Goal: Task Accomplishment & Management: Use online tool/utility

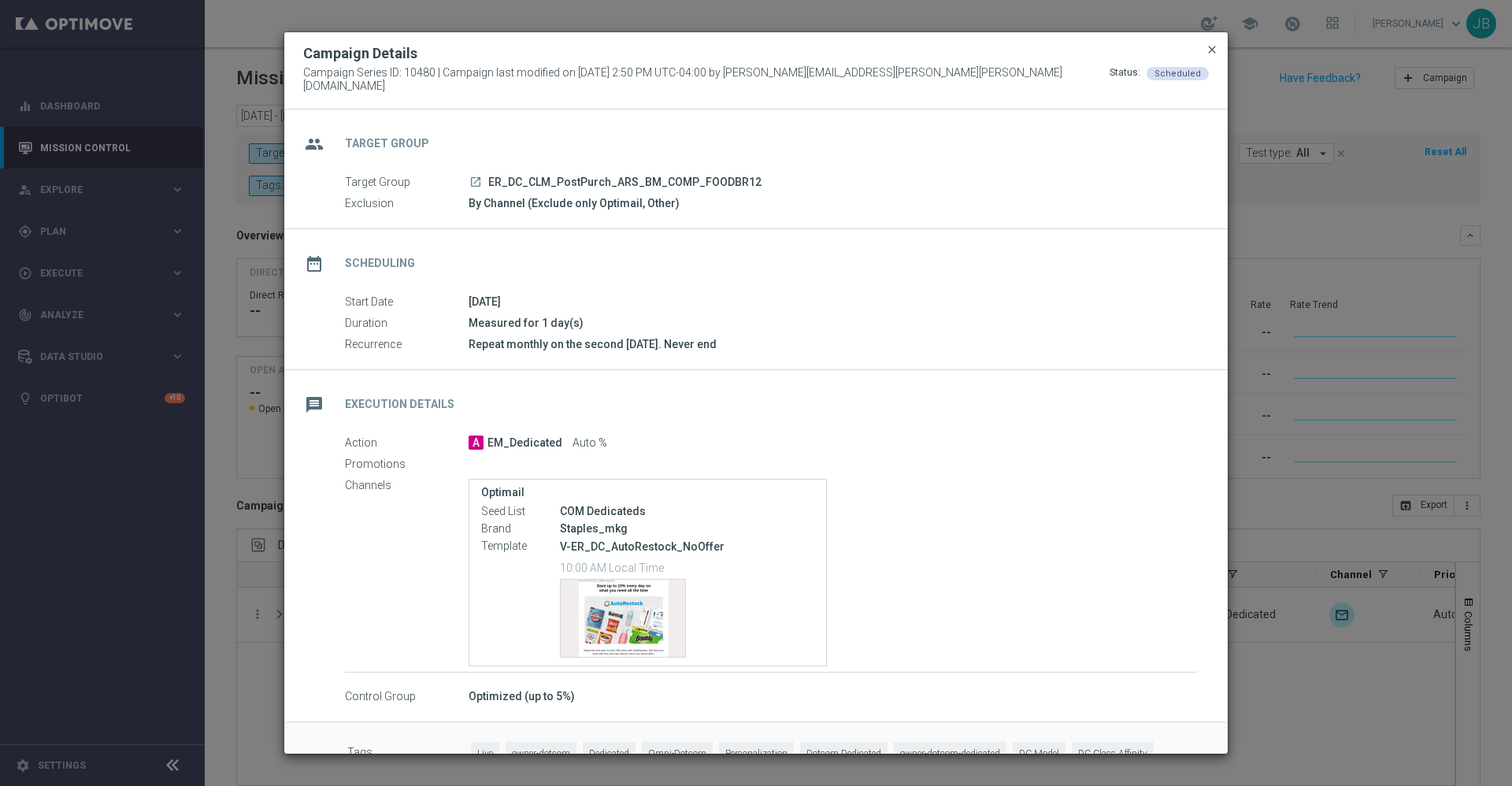
click at [1206, 56] on span "close" at bounding box center [1212, 50] width 13 height 13
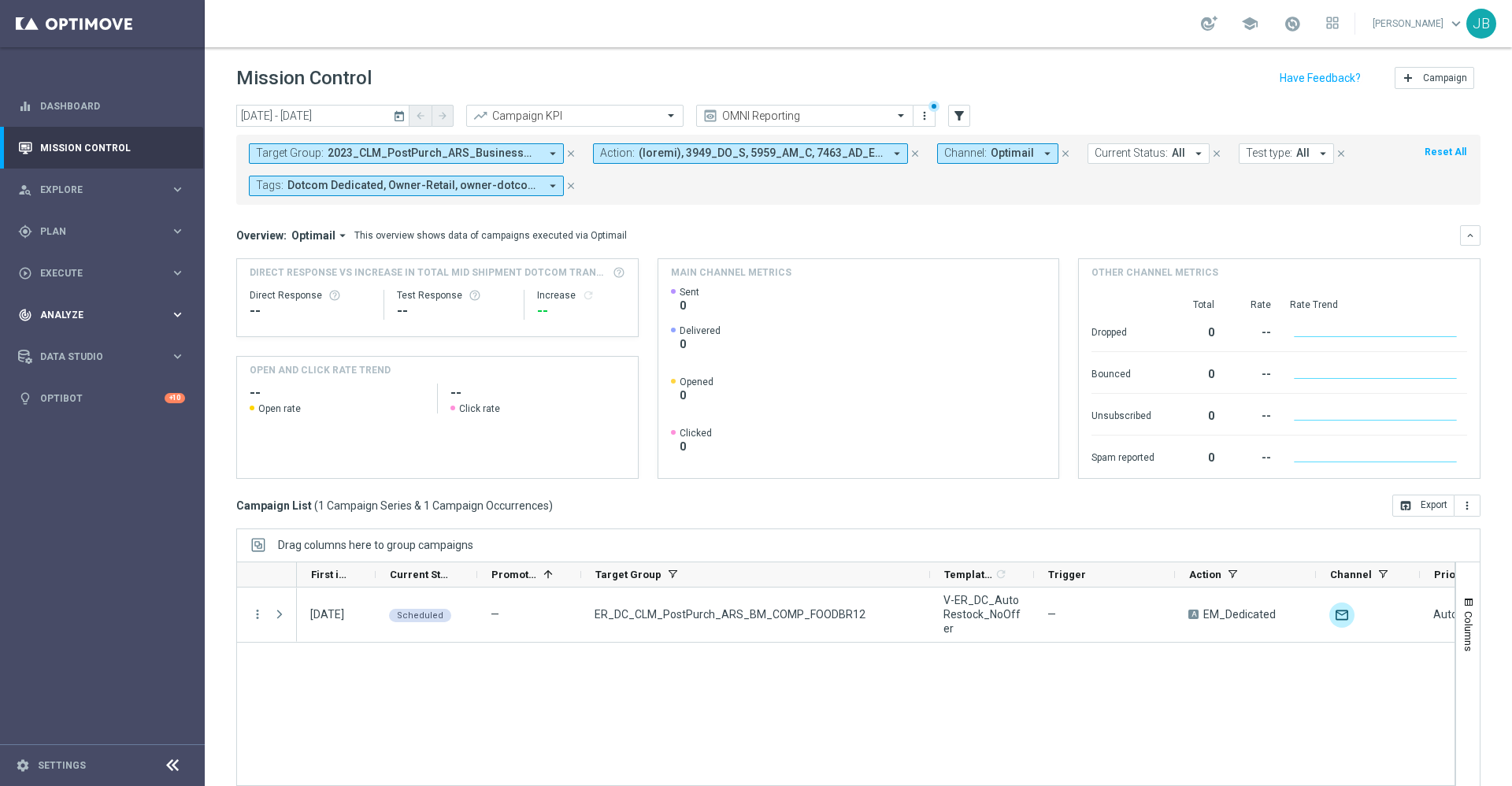
click at [78, 311] on span "Analyze" at bounding box center [105, 314] width 130 height 10
click at [111, 229] on span "Plan" at bounding box center [105, 231] width 130 height 10
click at [105, 308] on span "Templates" at bounding box center [98, 311] width 113 height 10
click at [77, 332] on link "Optimail" at bounding box center [106, 334] width 115 height 13
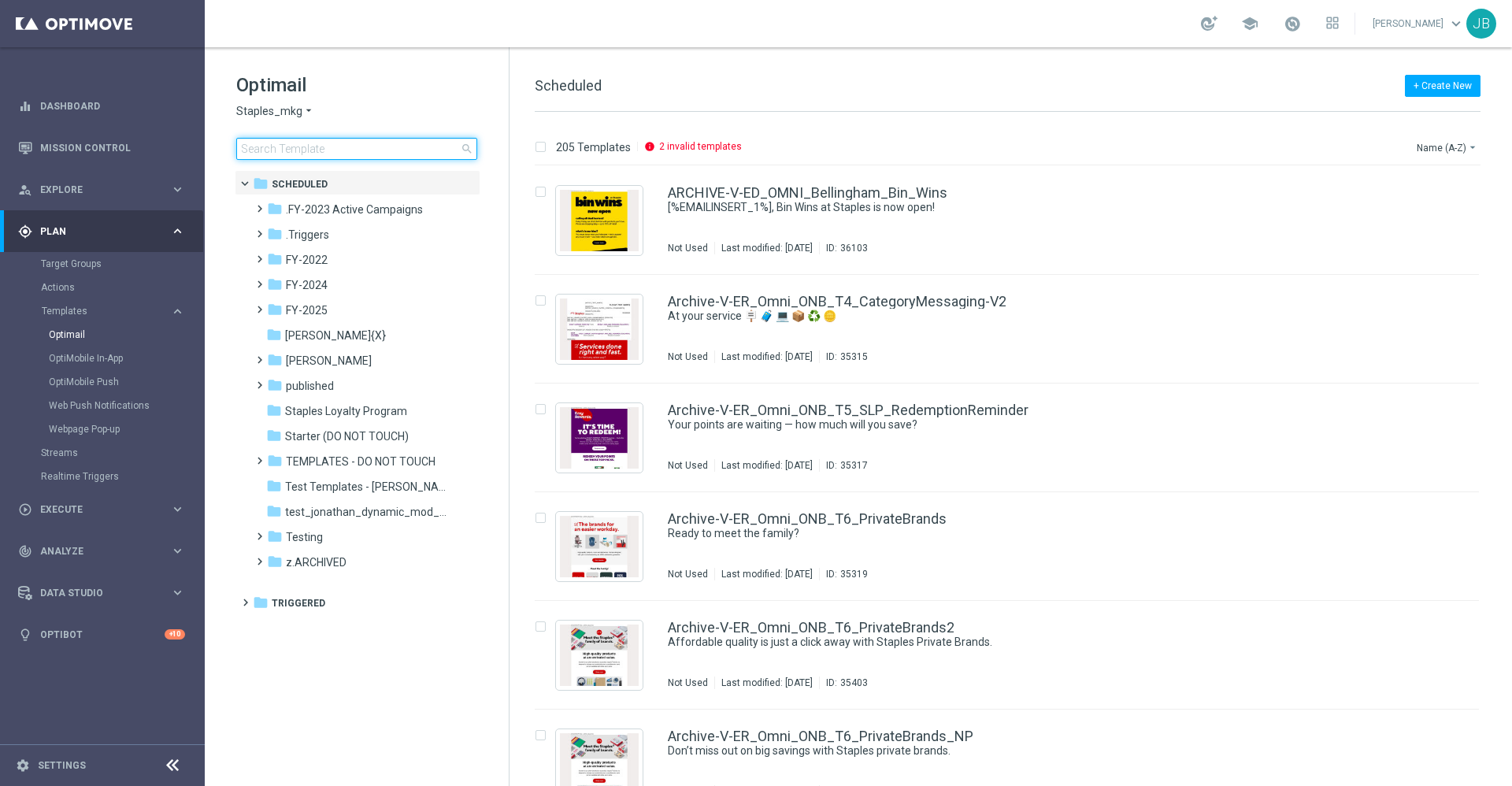
click at [359, 144] on input at bounding box center [356, 149] width 241 height 22
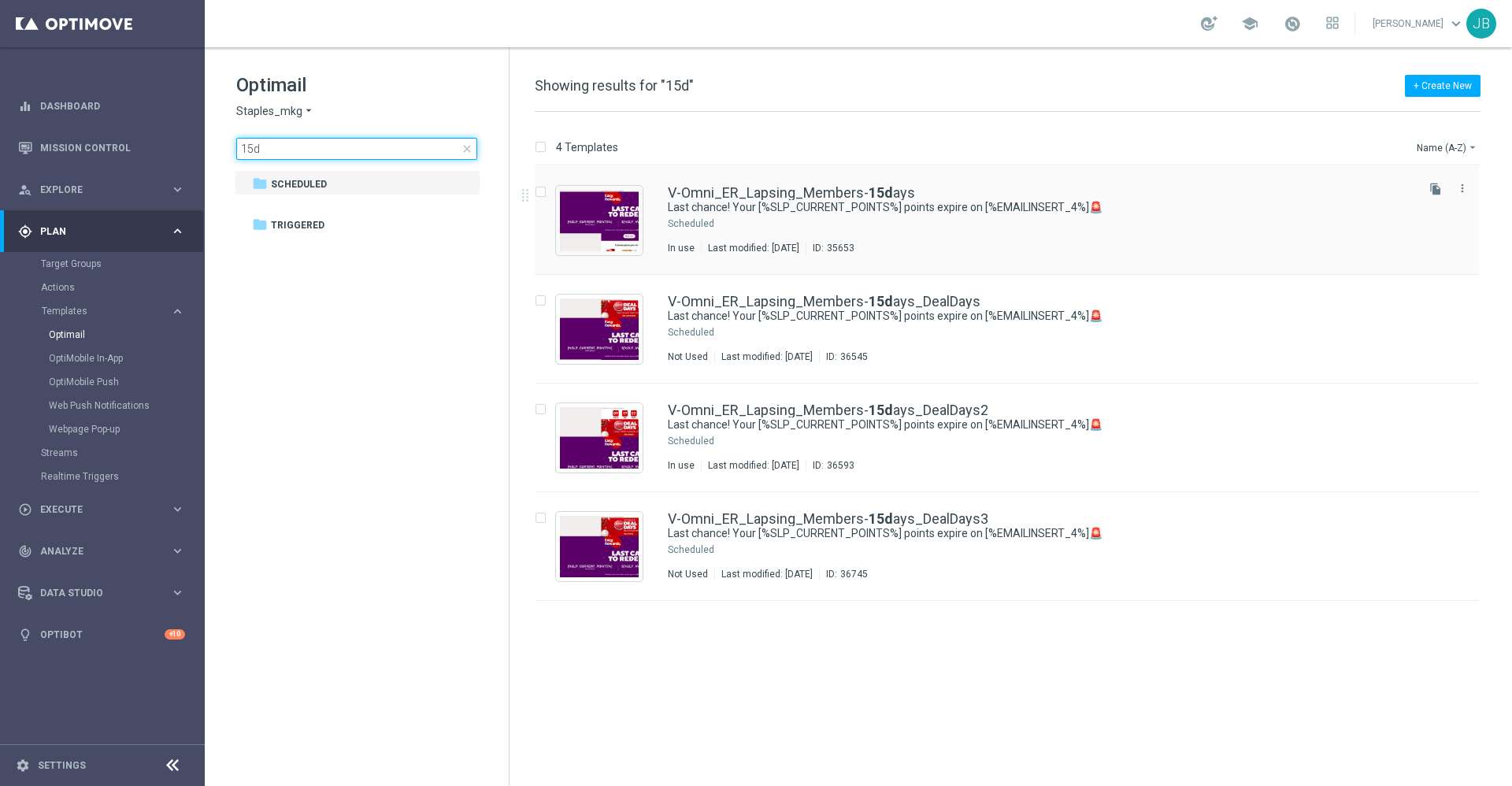
type input "15d"
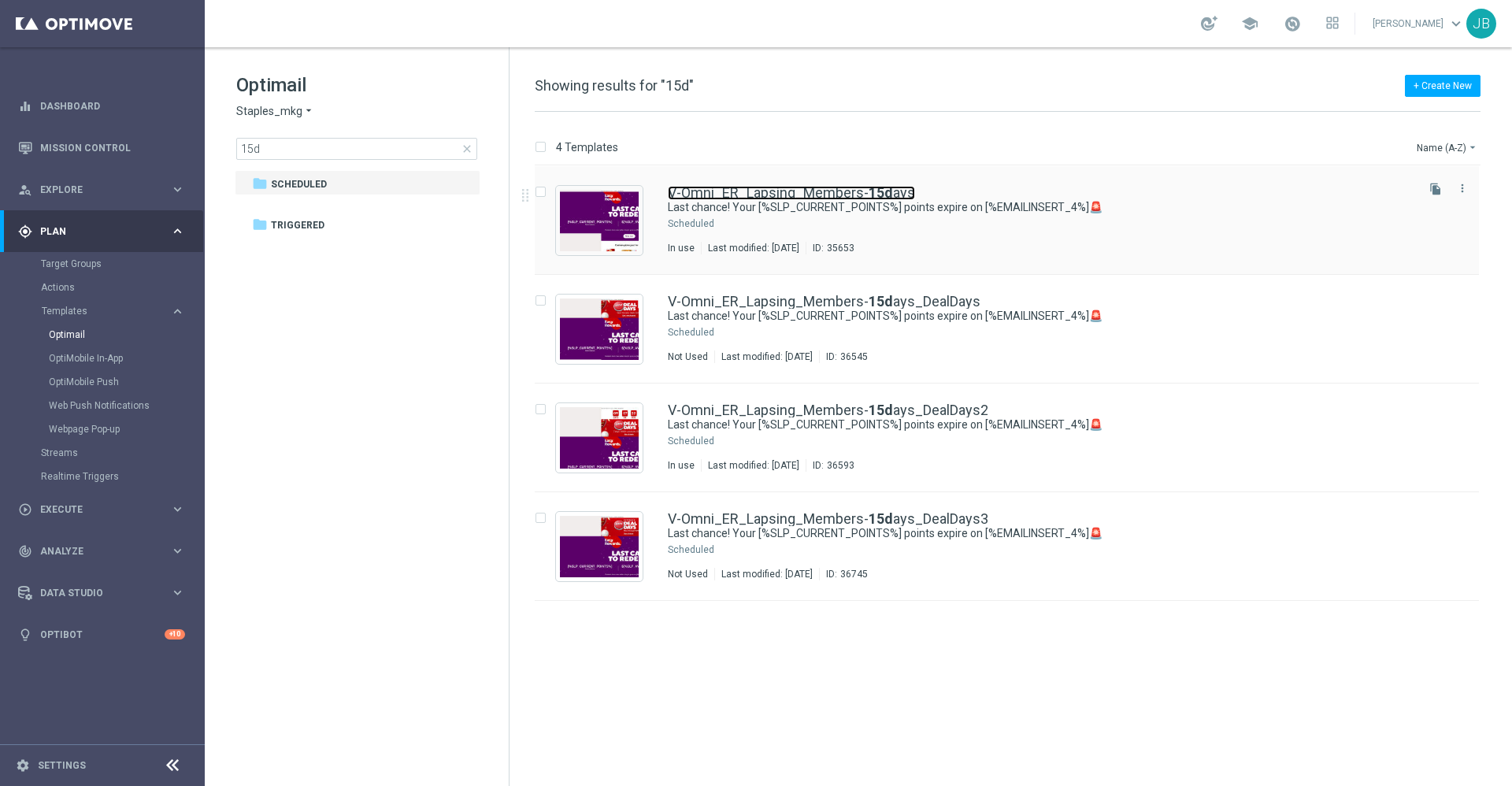
click at [772, 192] on link "V-Omni_ER_Lapsing_Members- 15d ays" at bounding box center [791, 193] width 248 height 14
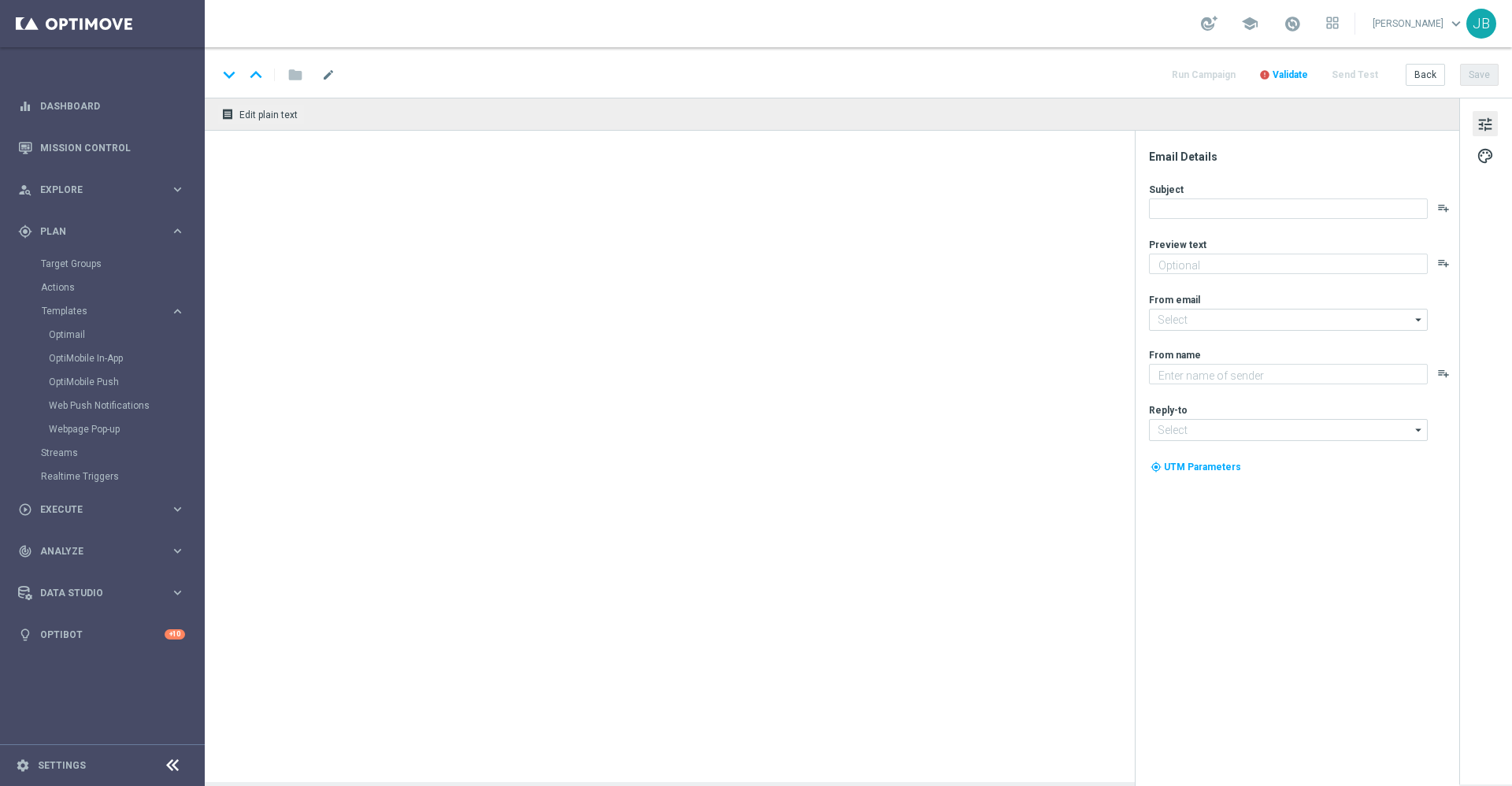
type textarea "Redeem them now before they're gone!"
type input "[EMAIL_ADDRESS][DOMAIN_NAME]"
type textarea "Staples"
type input "[EMAIL_ADDRESS][DOMAIN_NAME]"
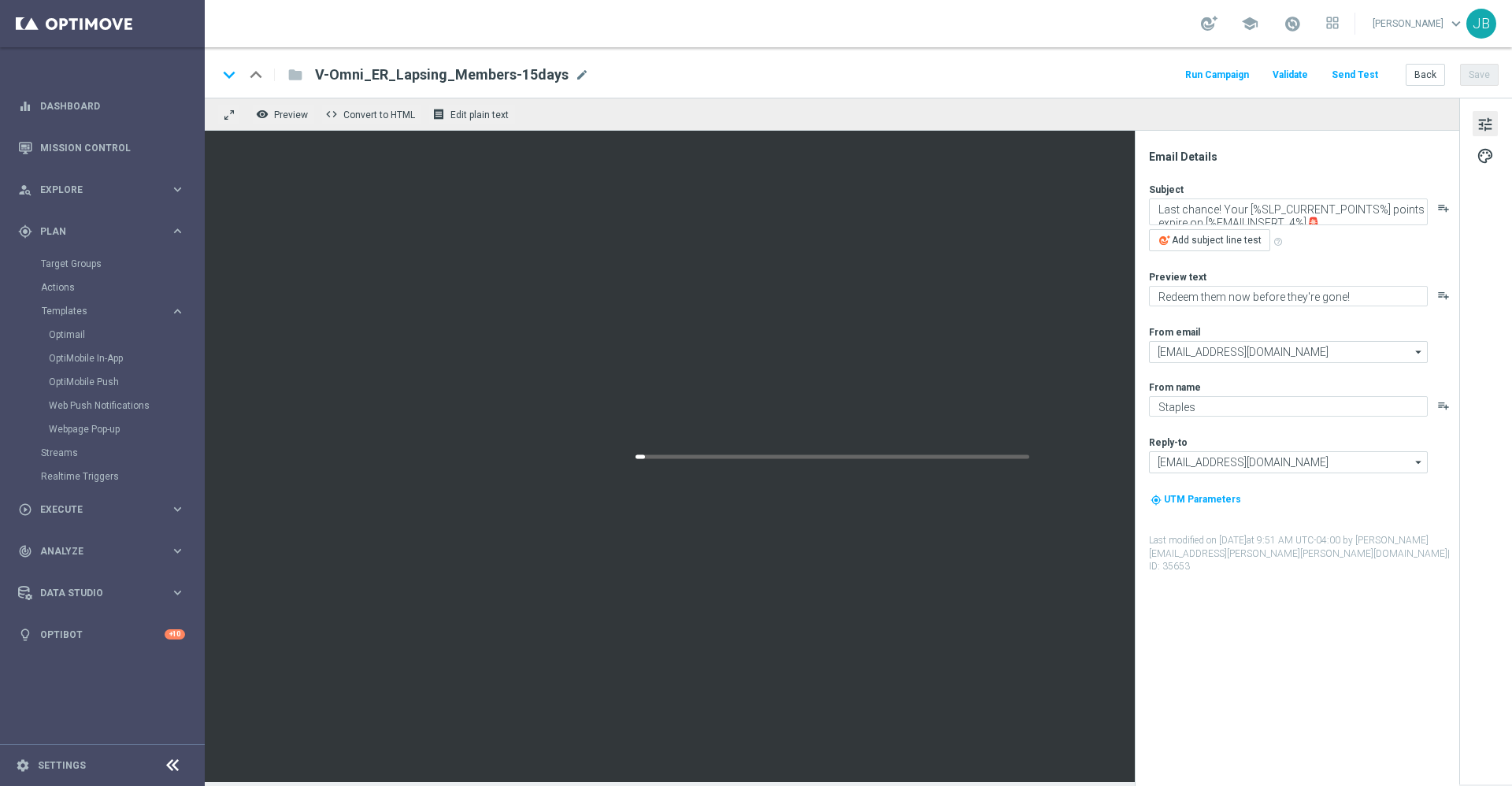
click at [1370, 76] on button "Send Test" at bounding box center [1354, 75] width 51 height 21
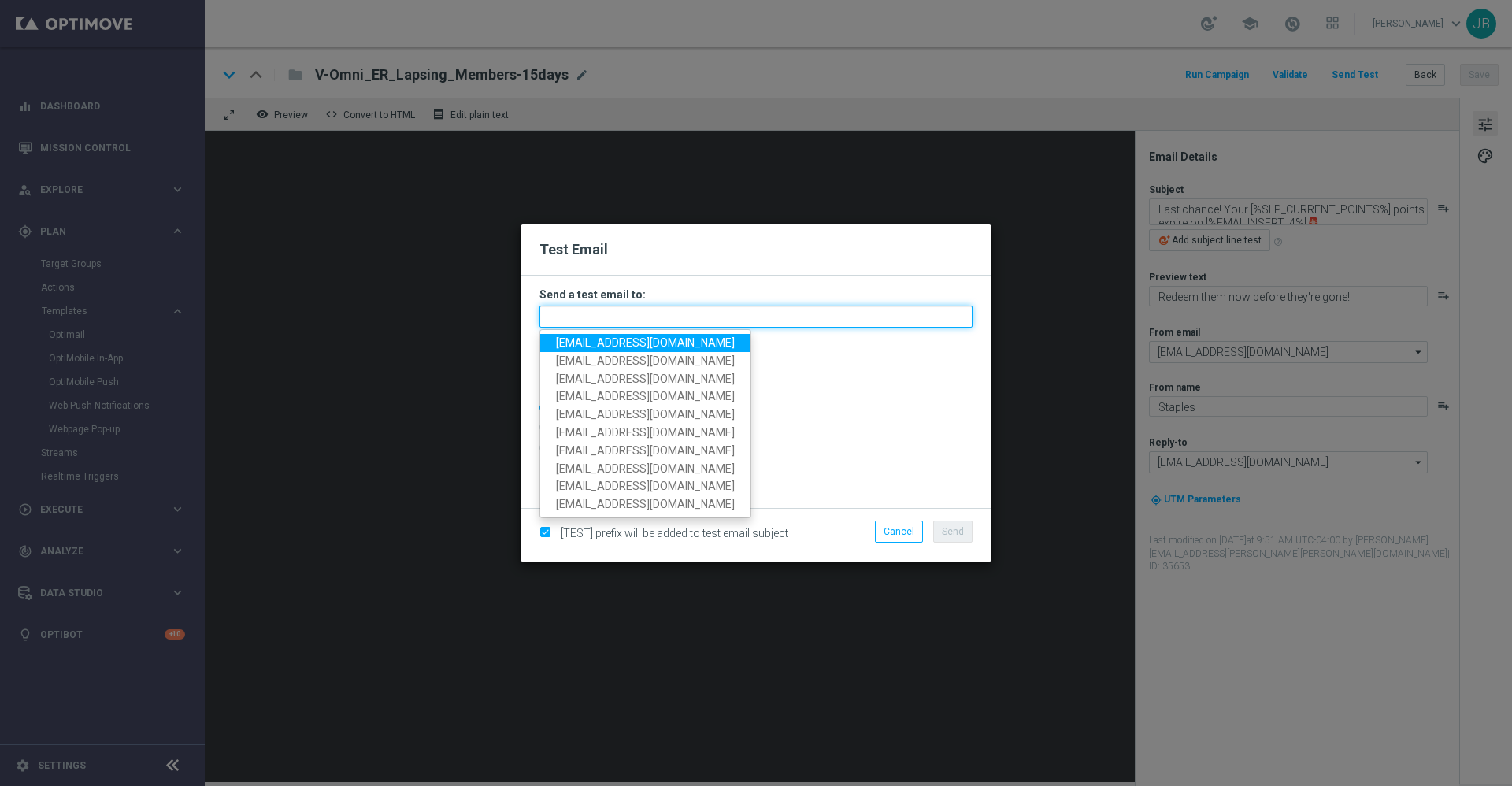
click at [600, 319] on input "text" at bounding box center [756, 316] width 433 height 22
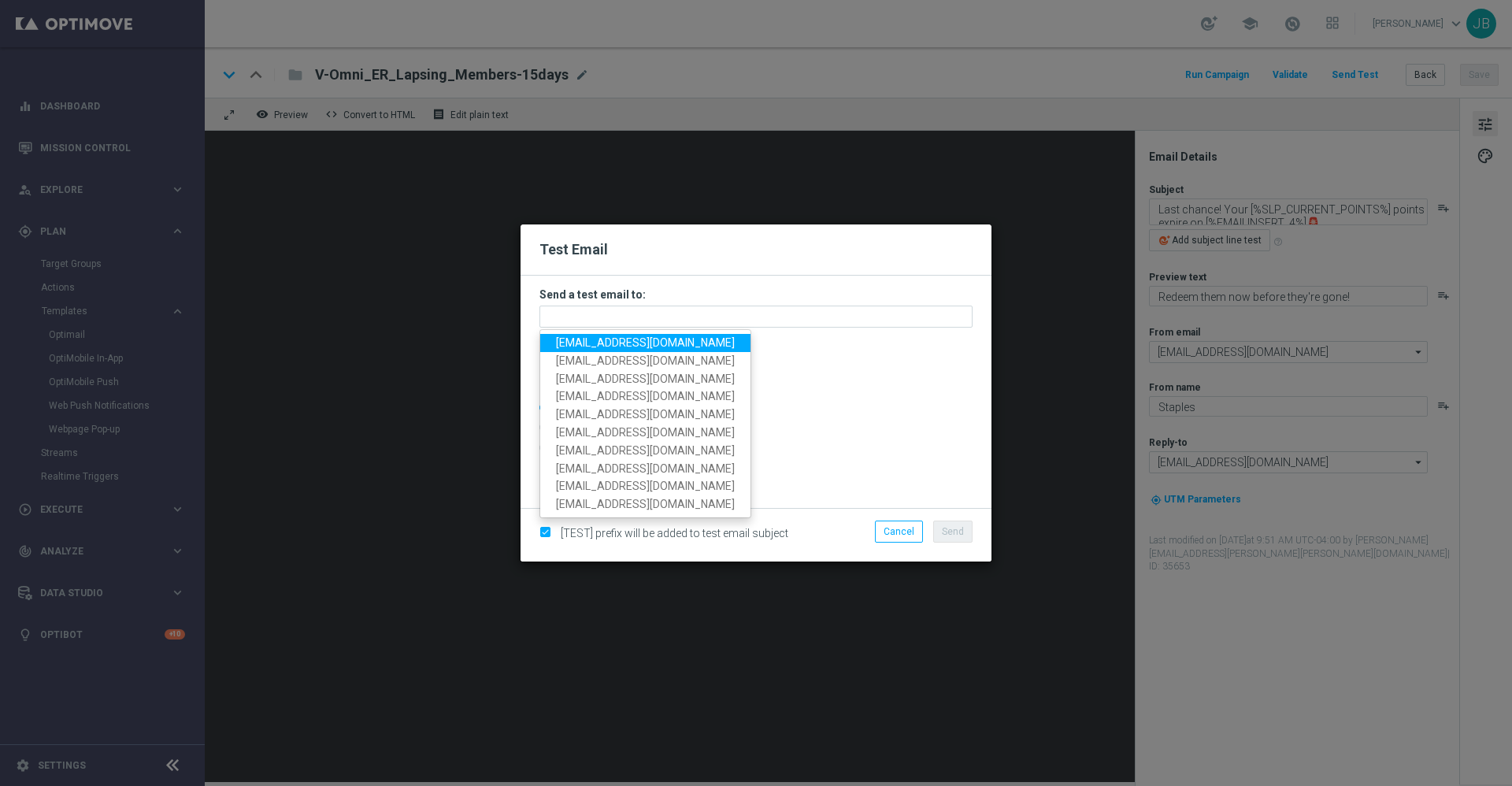
click at [620, 336] on span "[EMAIL_ADDRESS][DOMAIN_NAME]" at bounding box center [645, 342] width 179 height 13
type input "[EMAIL_ADDRESS][DOMAIN_NAME]"
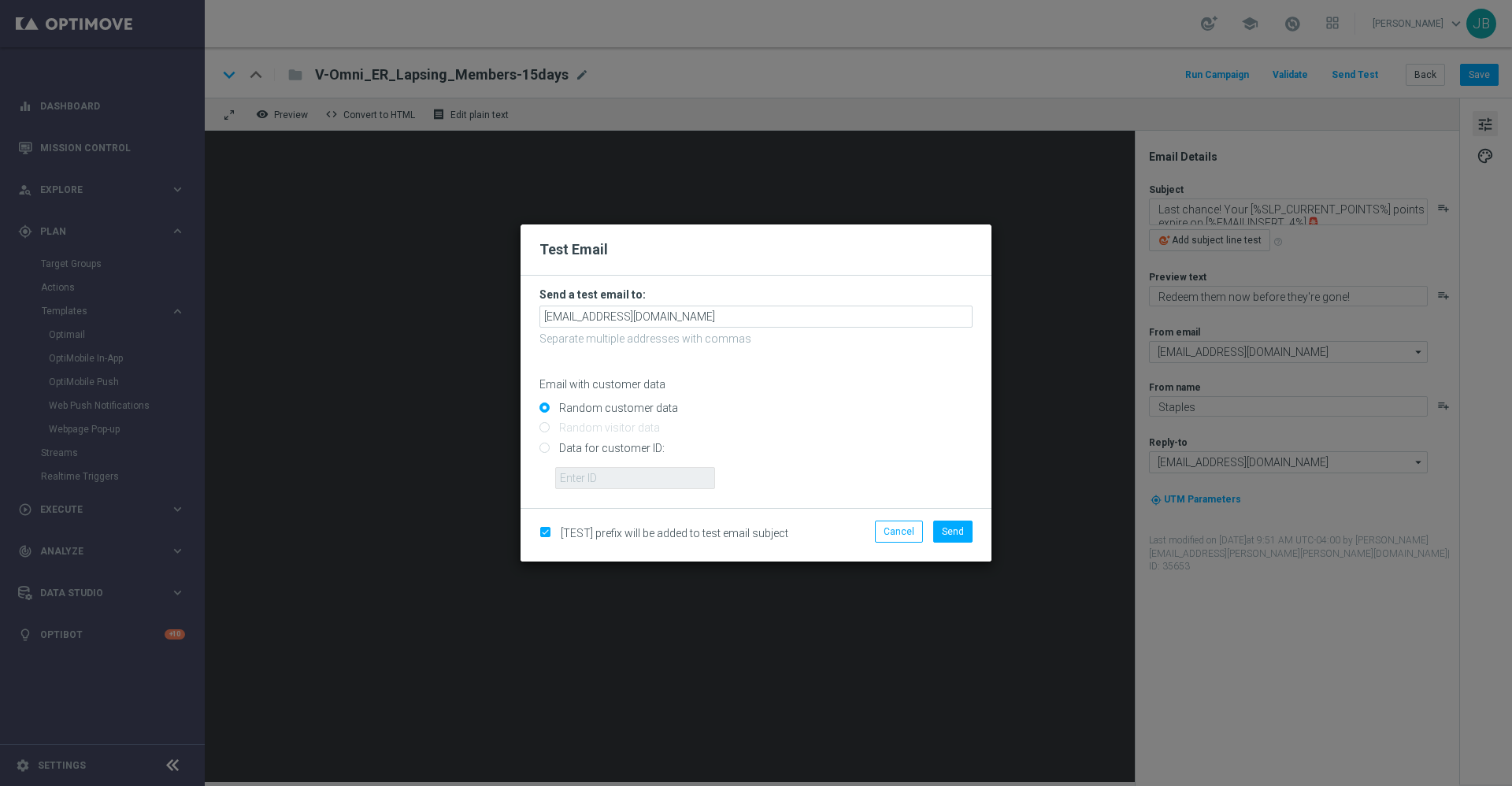
click at [549, 447] on input "Data for customer ID:" at bounding box center [756, 453] width 433 height 22
radio input "true"
click at [594, 479] on input "text" at bounding box center [635, 478] width 160 height 22
click at [637, 479] on input "text" at bounding box center [635, 478] width 160 height 22
paste input "10000015802"
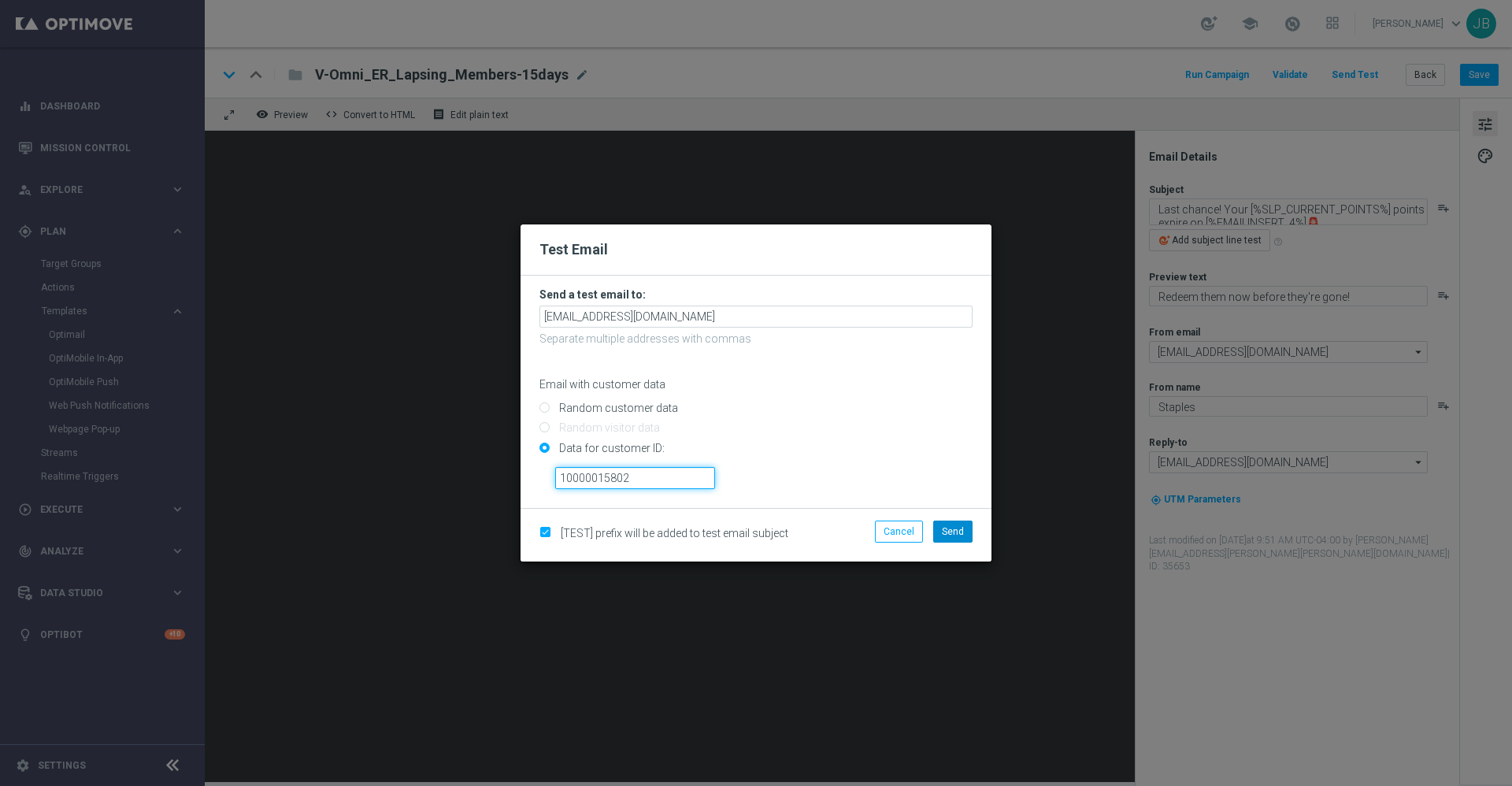
type input "10000015802"
click at [958, 527] on span "Send" at bounding box center [952, 532] width 22 height 11
click at [962, 526] on span "Send" at bounding box center [952, 532] width 22 height 11
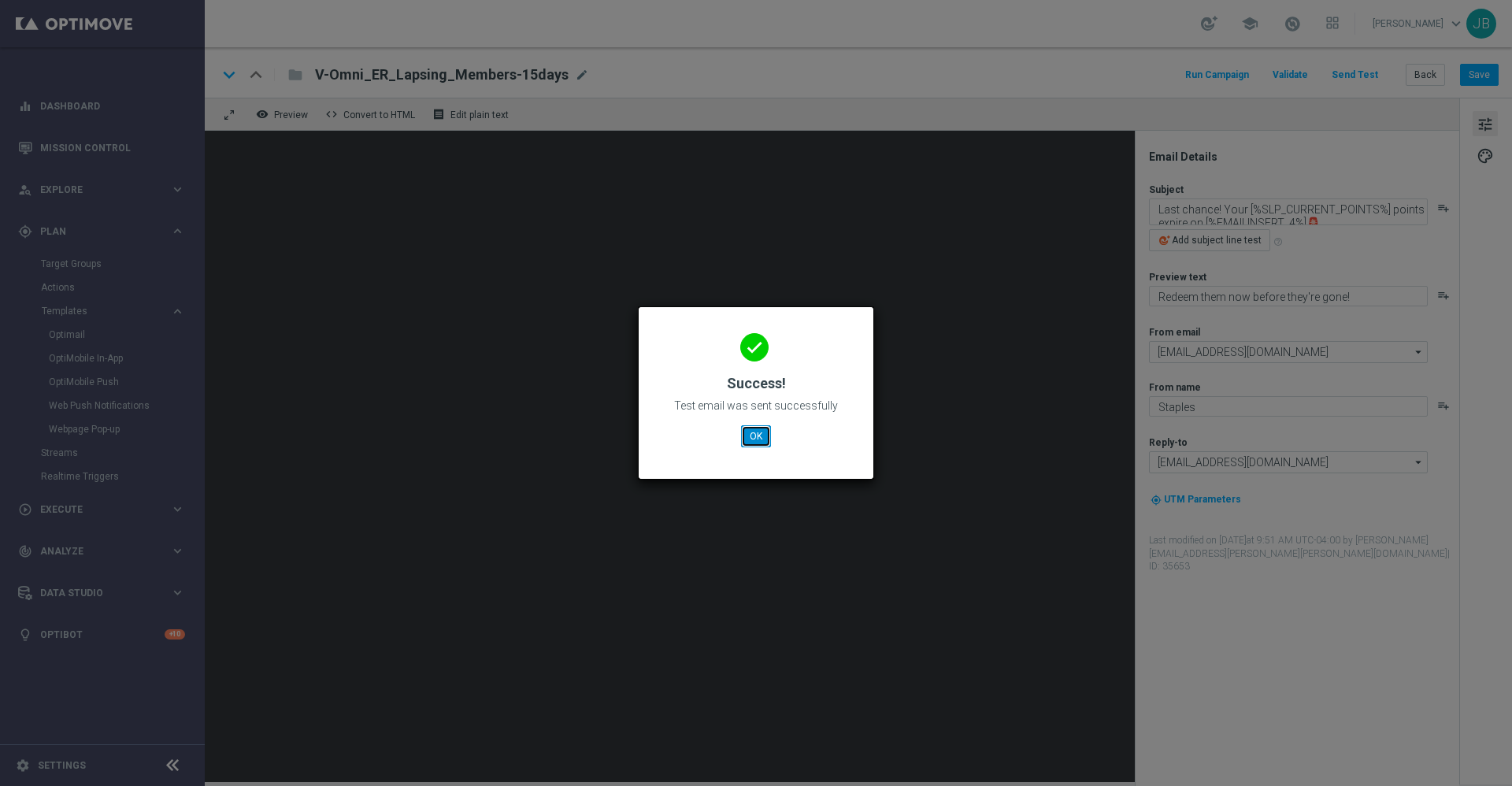
click at [753, 444] on button "OK" at bounding box center [756, 436] width 30 height 22
click at [763, 429] on button "OK" at bounding box center [756, 436] width 30 height 22
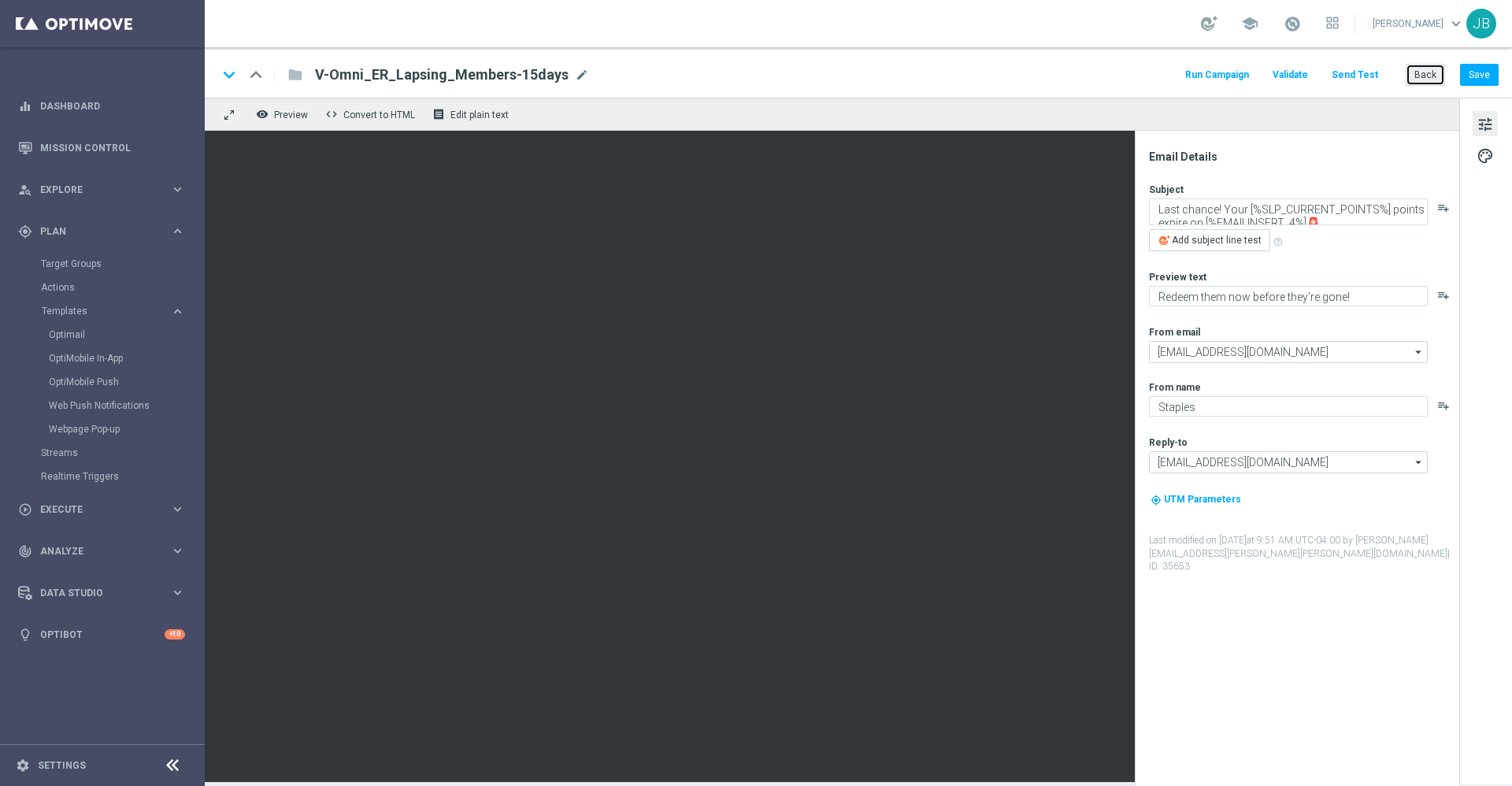
click at [1419, 75] on button "Back" at bounding box center [1424, 74] width 39 height 22
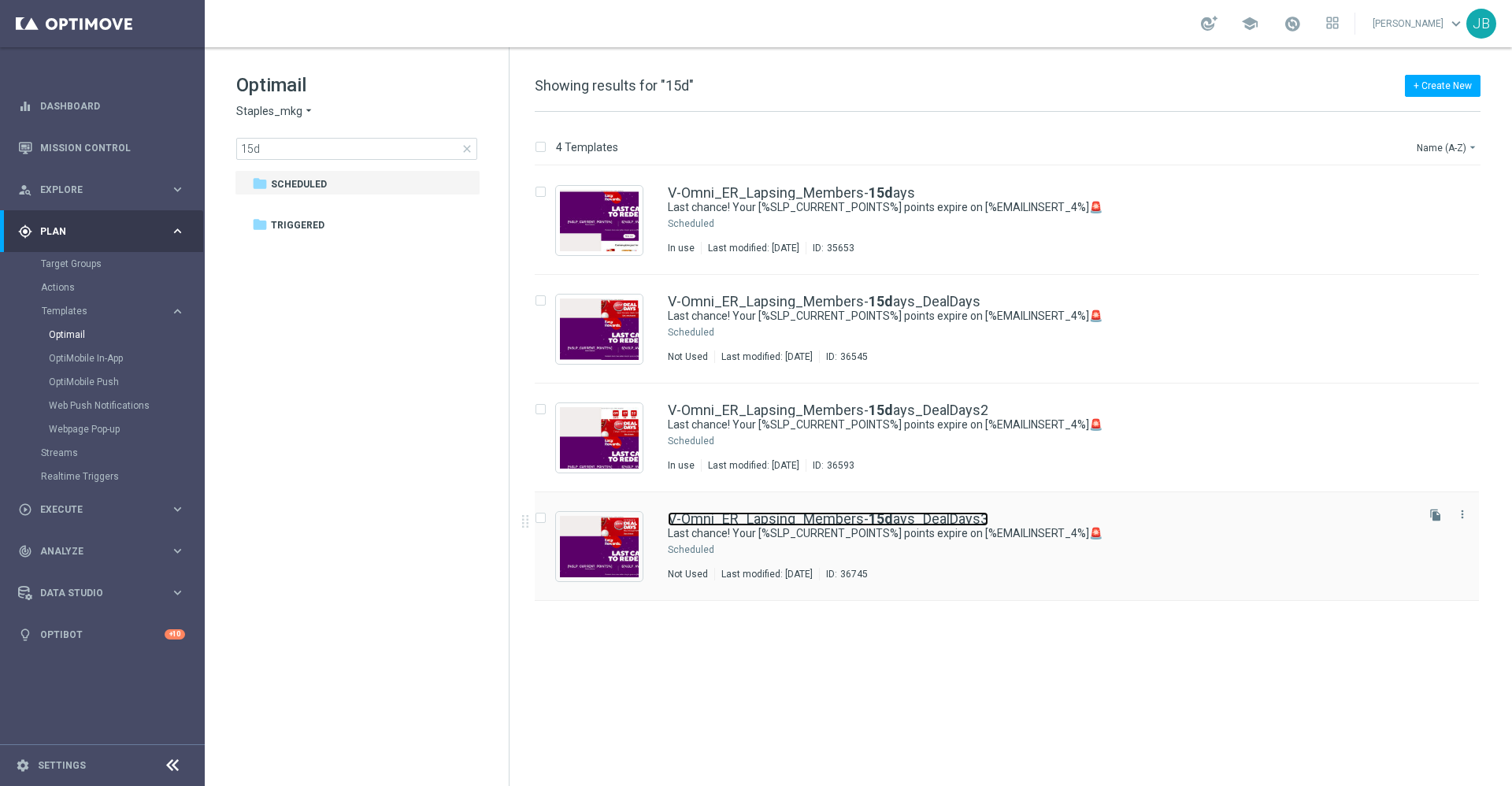
click at [862, 521] on link "V-Omni_ER_Lapsing_Members- 15d ays_DealDays3" at bounding box center [828, 518] width 320 height 14
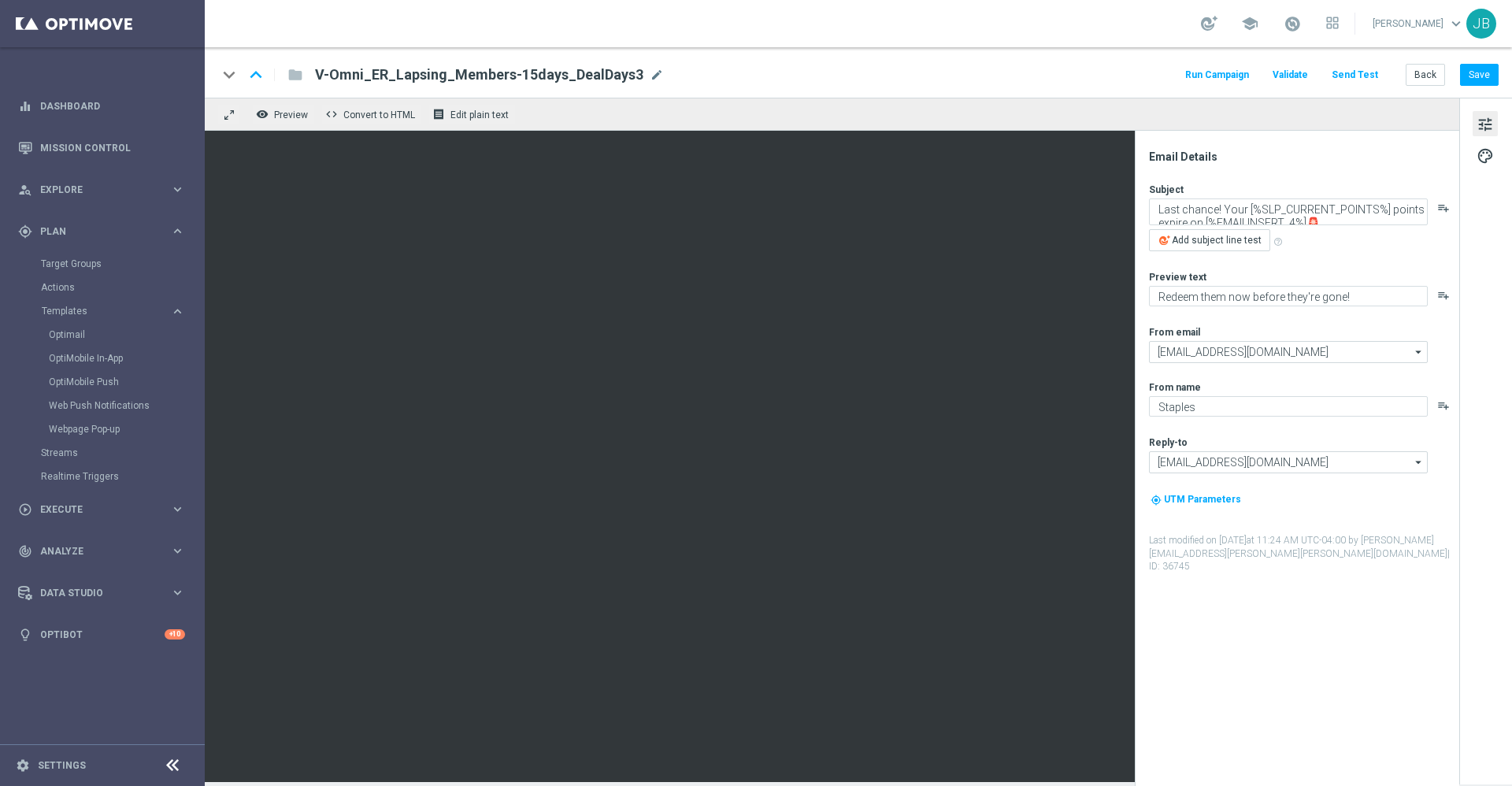
click at [1374, 80] on button "Send Test" at bounding box center [1354, 75] width 51 height 21
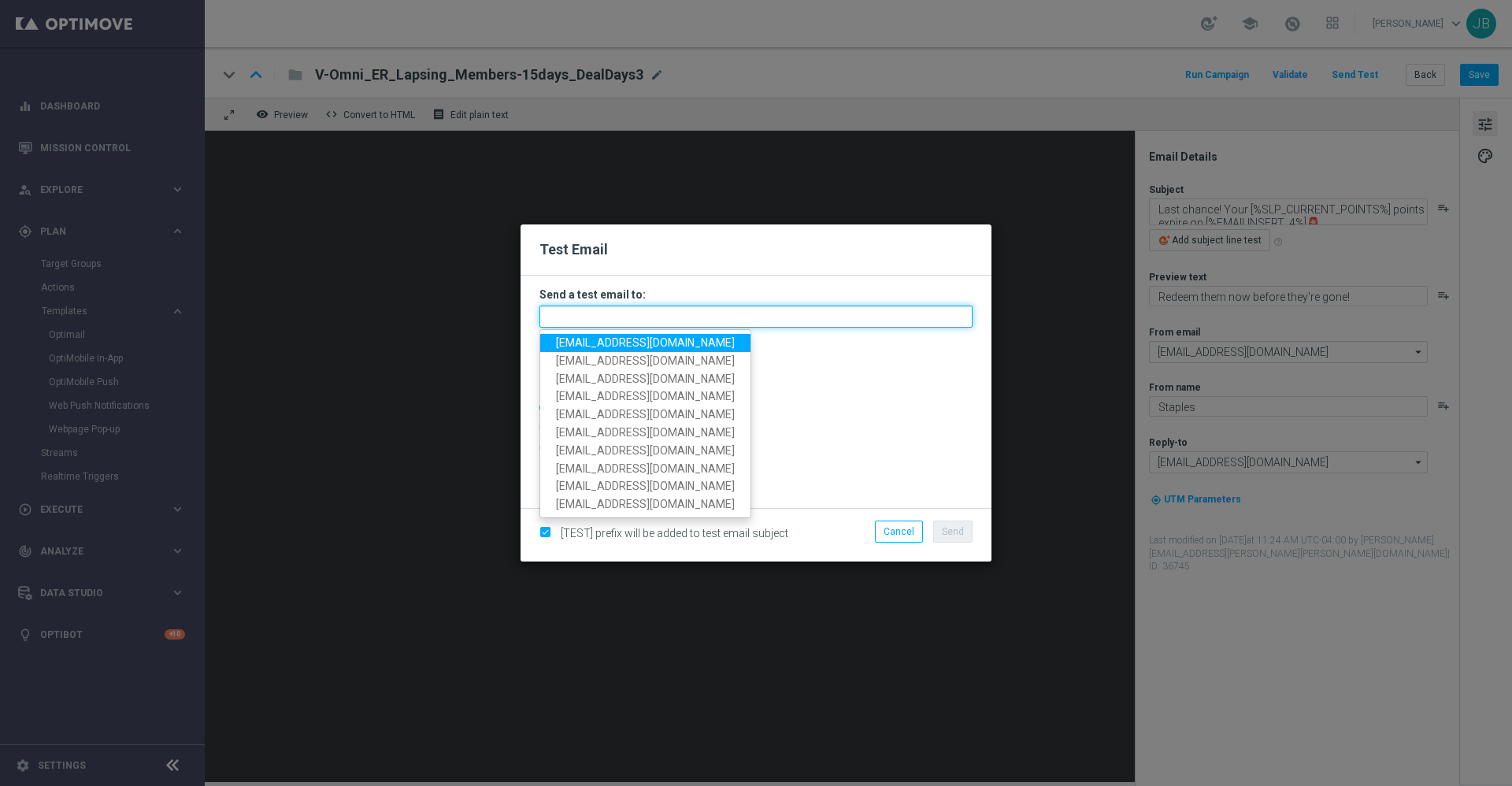
click at [676, 322] on input "text" at bounding box center [756, 316] width 433 height 22
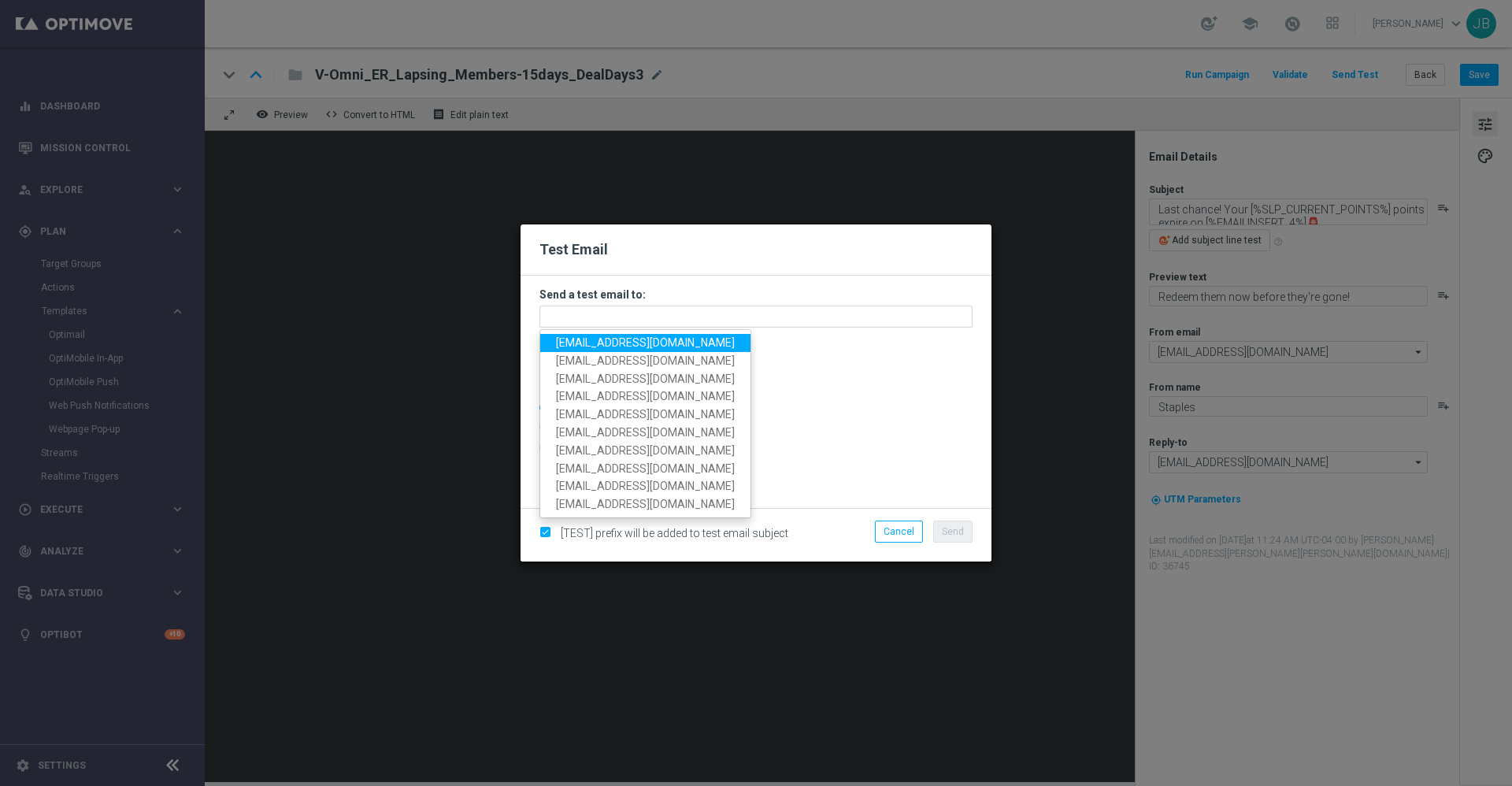
click at [657, 340] on span "[EMAIL_ADDRESS][DOMAIN_NAME]" at bounding box center [645, 342] width 179 height 13
type input "[EMAIL_ADDRESS][DOMAIN_NAME]"
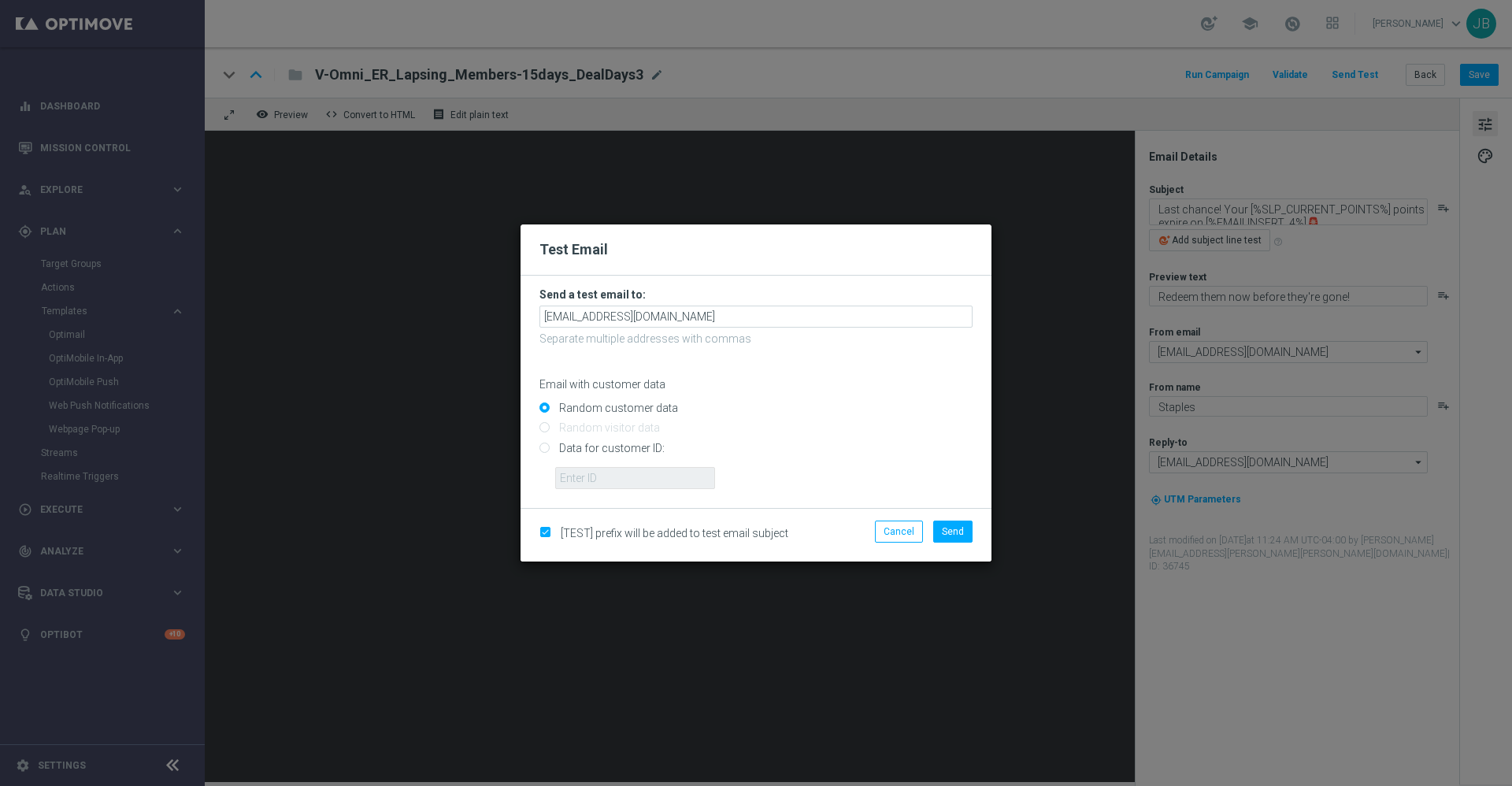
click at [544, 449] on input "Data for customer ID:" at bounding box center [756, 453] width 433 height 22
radio input "true"
click at [577, 476] on input "text" at bounding box center [635, 478] width 160 height 22
click at [639, 476] on input "text" at bounding box center [635, 478] width 160 height 22
paste input "10000014565"
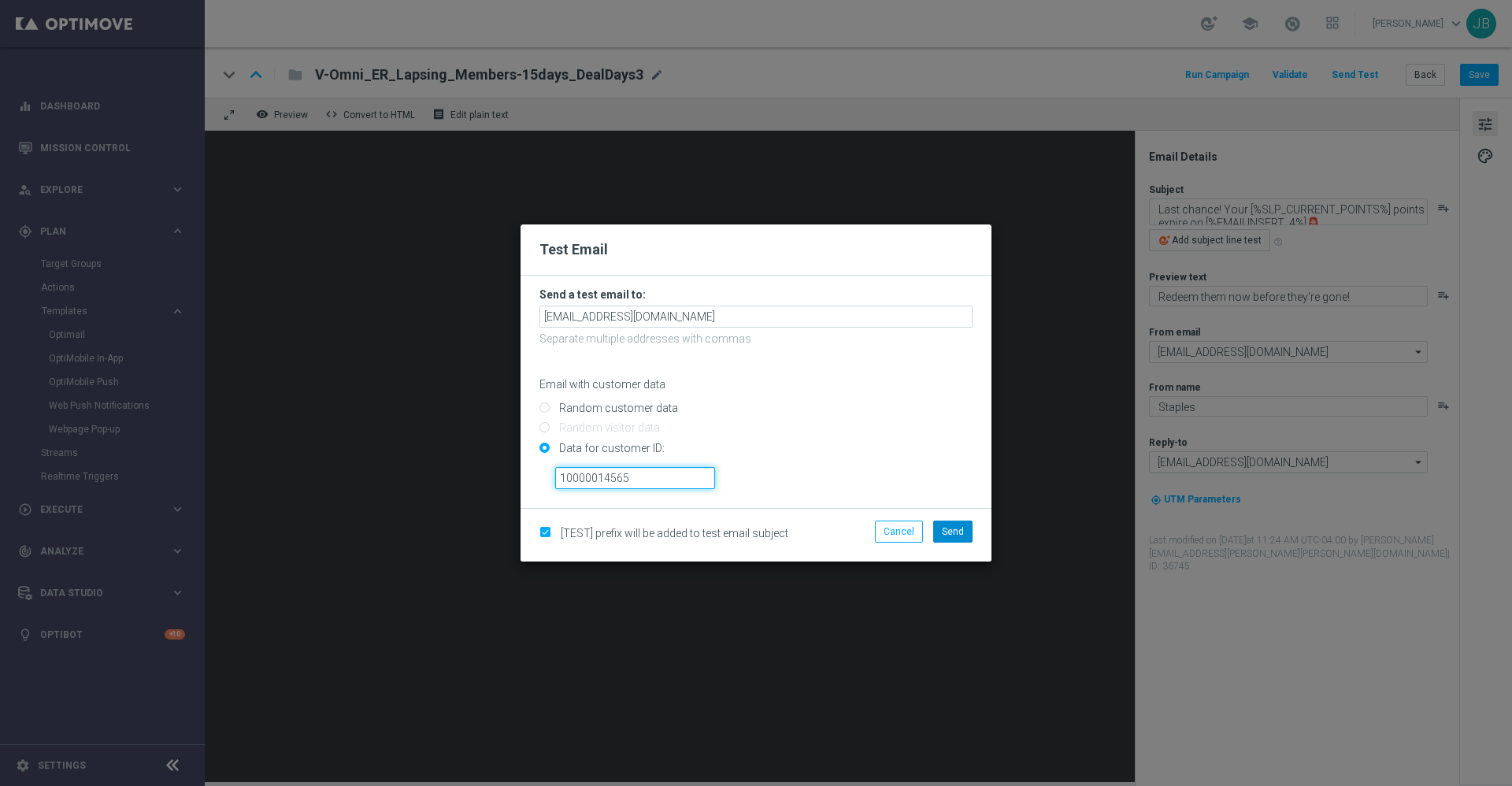
type input "10000014565"
click at [955, 532] on span "Send" at bounding box center [952, 532] width 22 height 11
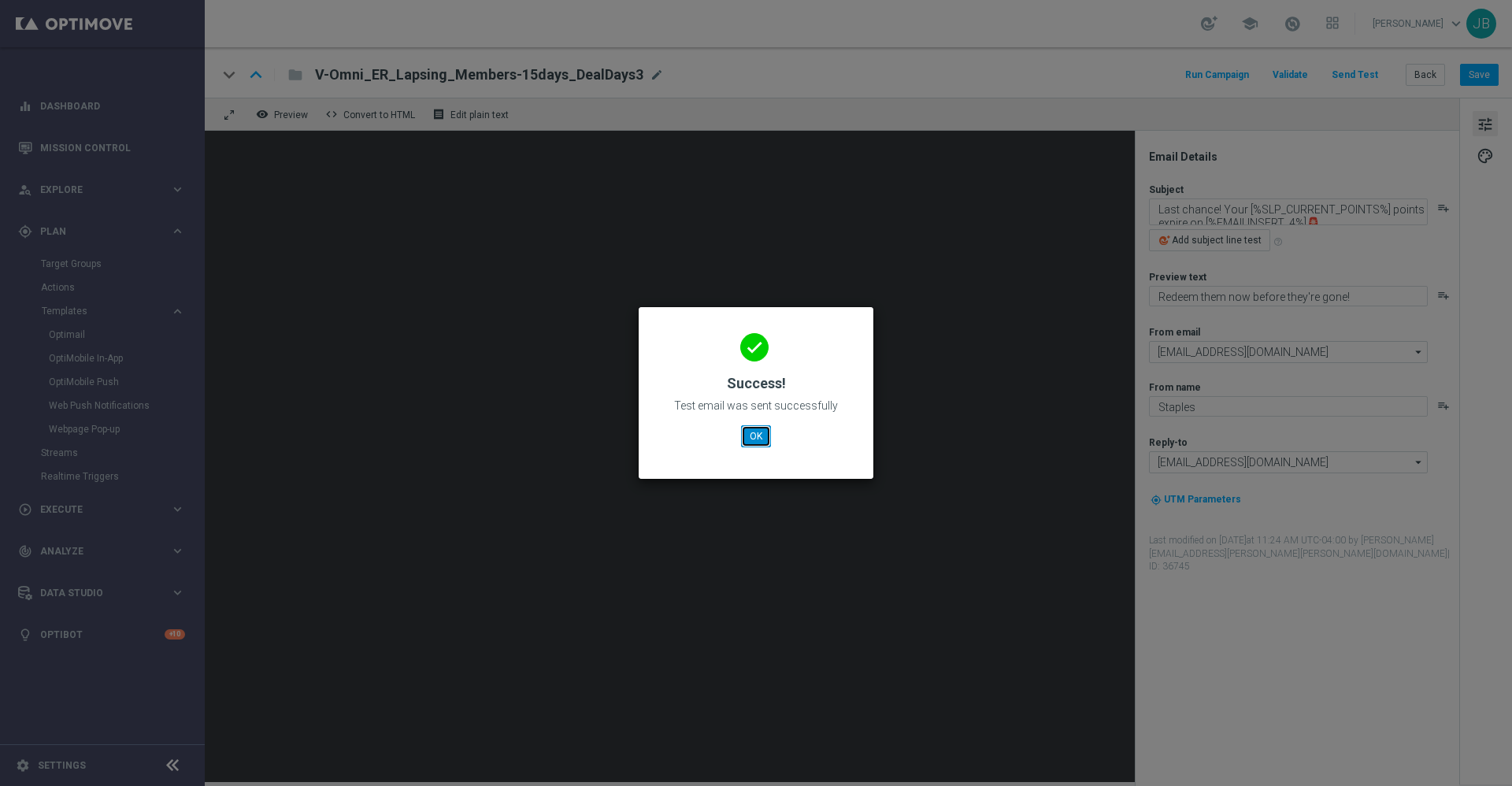
click at [767, 434] on button "OK" at bounding box center [756, 436] width 30 height 22
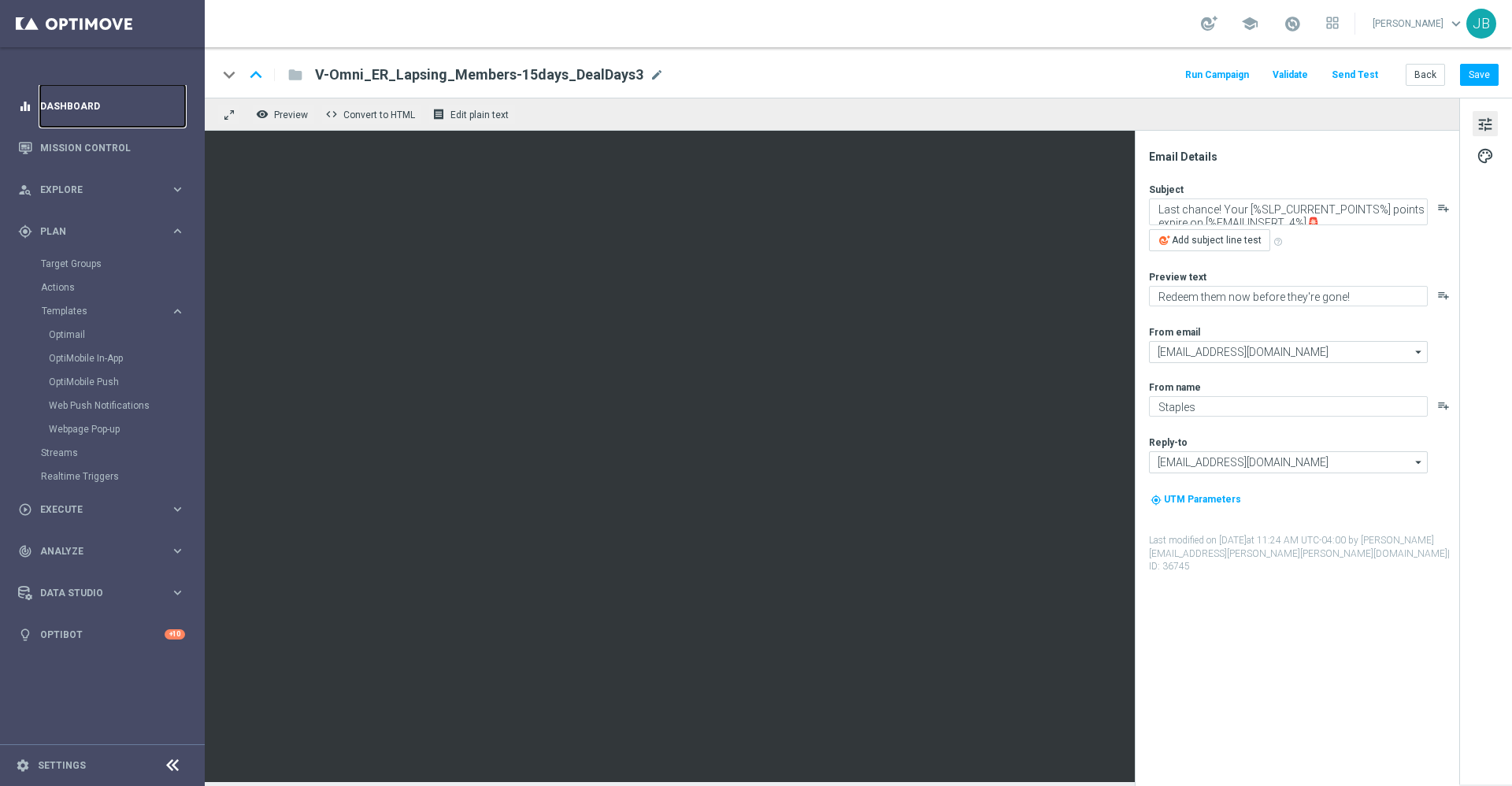
click at [63, 112] on link "Dashboard" at bounding box center [112, 106] width 145 height 42
